Goal: Transaction & Acquisition: Purchase product/service

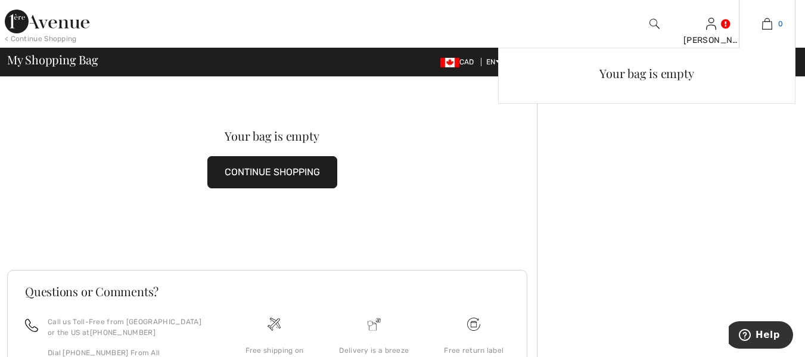
click at [767, 24] on img at bounding box center [767, 24] width 10 height 14
click at [766, 24] on img at bounding box center [767, 24] width 10 height 14
